Goal: Information Seeking & Learning: Understand process/instructions

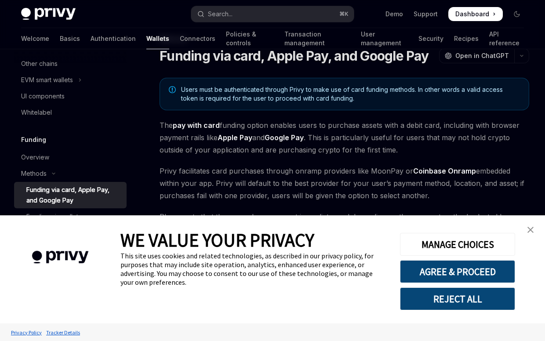
scroll to position [47, 0]
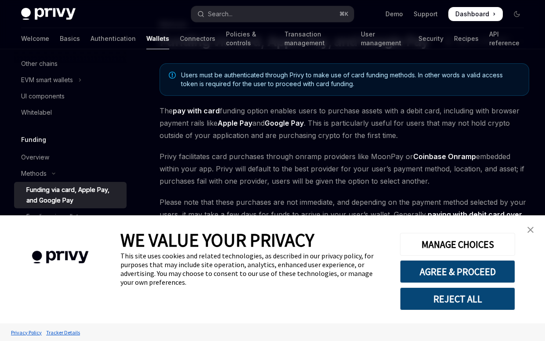
click at [534, 229] on link "close banner" at bounding box center [531, 230] width 18 height 18
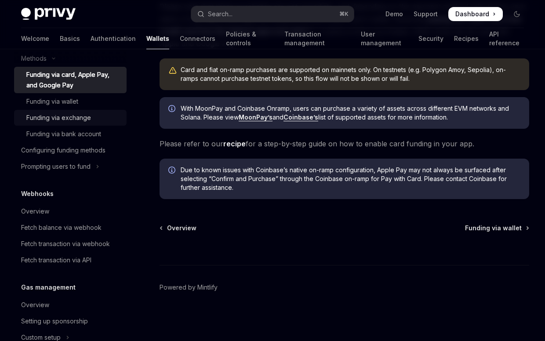
scroll to position [403, 0]
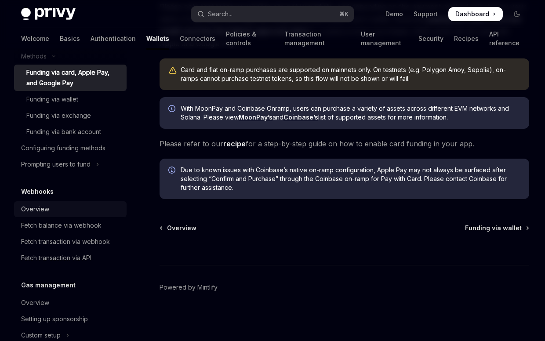
click at [78, 211] on div "Overview" at bounding box center [71, 209] width 100 height 11
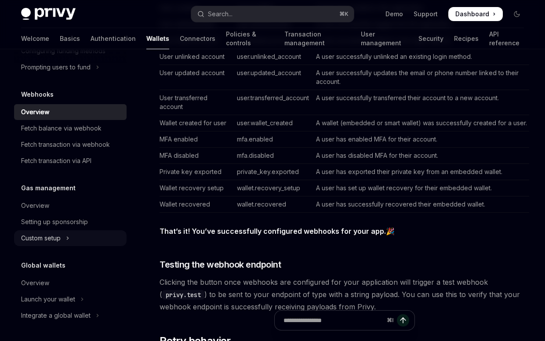
scroll to position [438, 0]
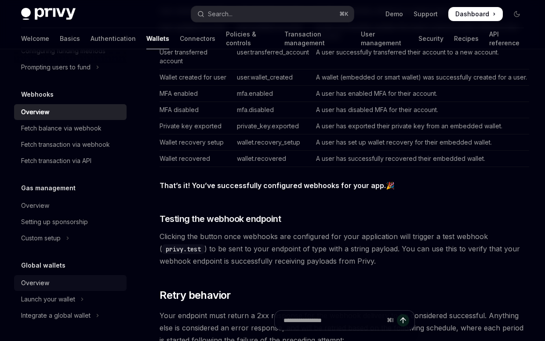
click at [53, 281] on div "Overview" at bounding box center [71, 283] width 100 height 11
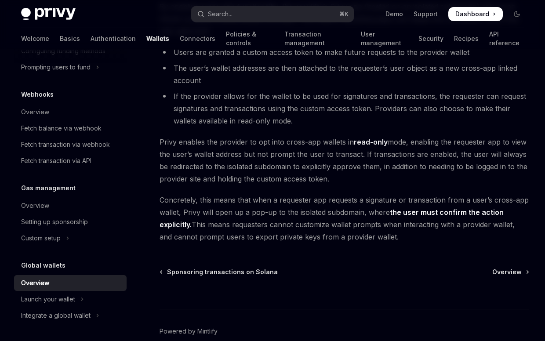
scroll to position [767, 0]
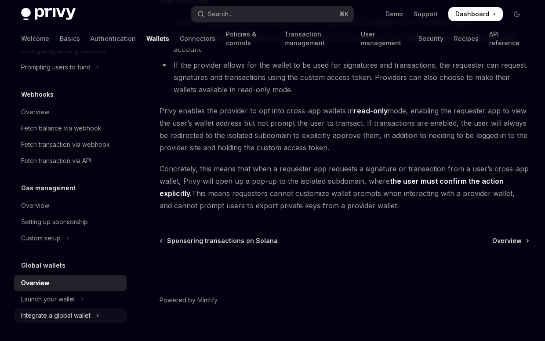
click at [59, 318] on div "Integrate a global wallet" at bounding box center [55, 315] width 69 height 11
type textarea "*"
